Goal: Transaction & Acquisition: Book appointment/travel/reservation

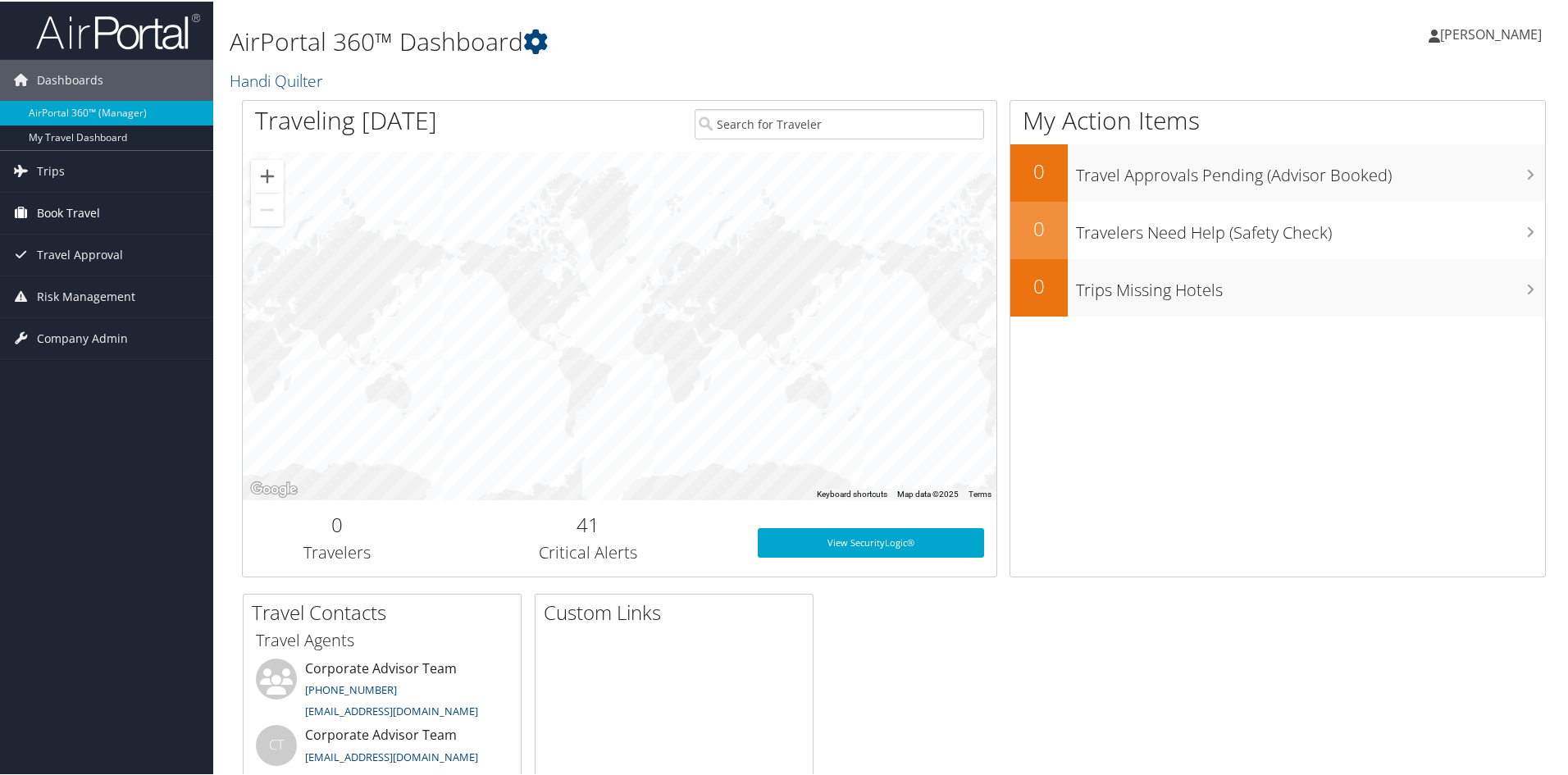
click at [55, 208] on span "Book Travel" at bounding box center [68, 212] width 63 height 41
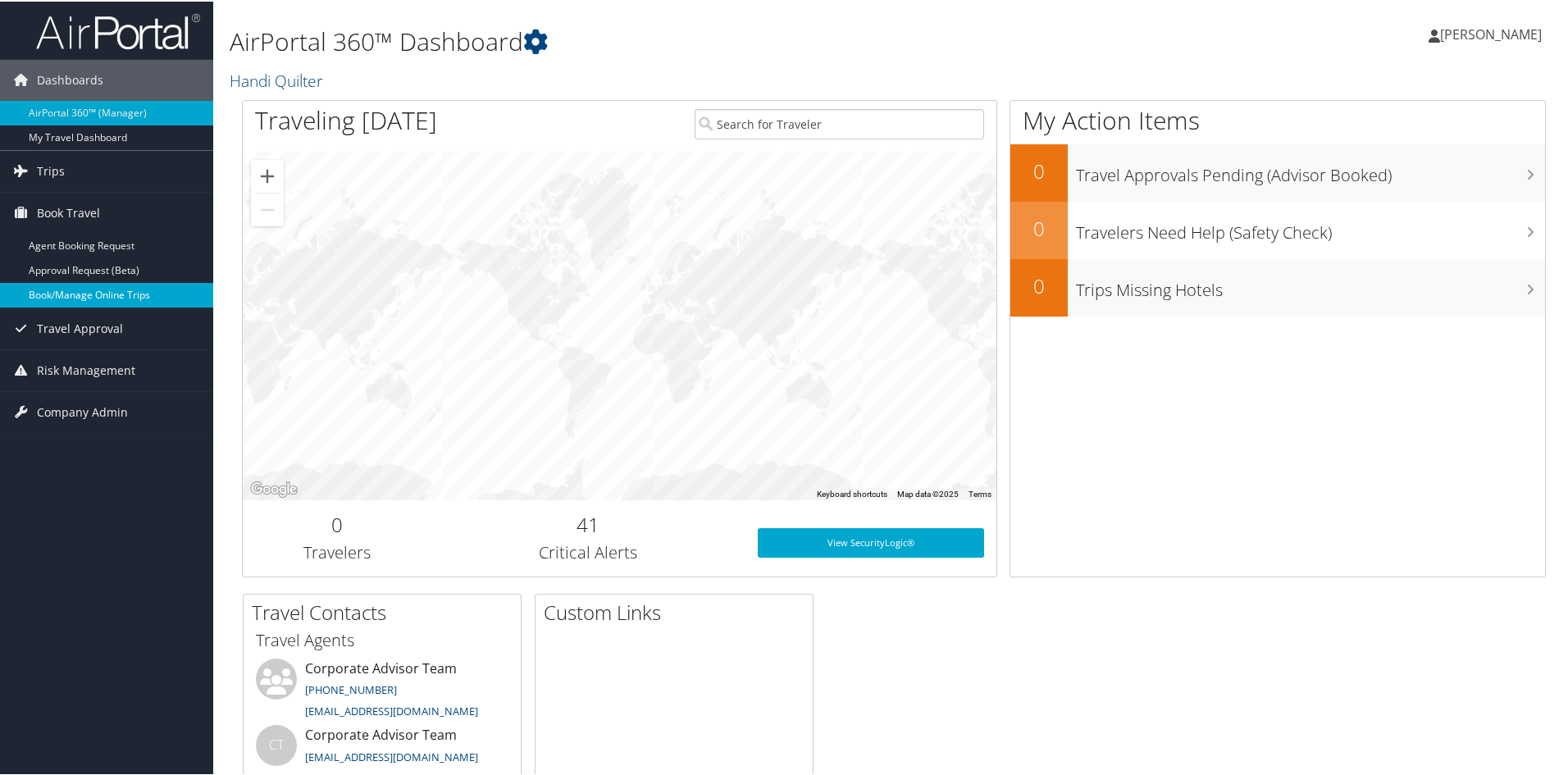
click at [55, 299] on link "Book/Manage Online Trips" at bounding box center [106, 293] width 213 height 25
